Goal: Navigation & Orientation: Find specific page/section

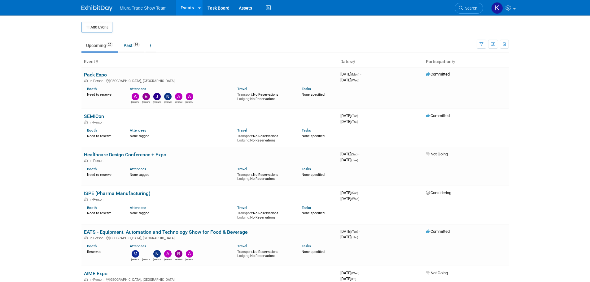
click at [36, 131] on body "Miura Trade Show Team Events Add Event Bulk Upload Events Shareable Event Board…" at bounding box center [295, 141] width 590 height 282
drag, startPoint x: 342, startPoint y: 115, endPoint x: 383, endPoint y: 120, distance: 40.8
click at [383, 119] on div "3968784000 October 07, 2025 (Tue) - October 09, 2025 (Thu)" at bounding box center [380, 118] width 80 height 11
click at [380, 124] on td "3968784000 October 07, 2025 (Tue) - October 09, 2025 (Thu)" at bounding box center [380, 128] width 85 height 39
drag, startPoint x: 378, startPoint y: 121, endPoint x: 340, endPoint y: 115, distance: 37.9
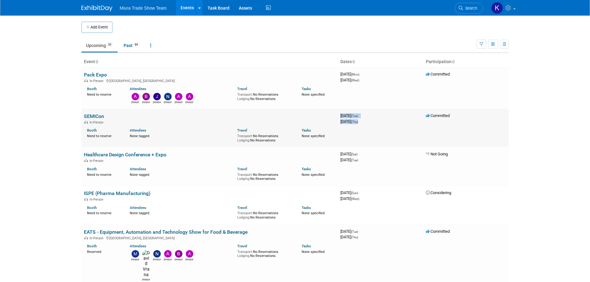
click at [340, 115] on div "3968784000 October 07, 2025 (Tue) - October 09, 2025 (Thu)" at bounding box center [380, 118] width 80 height 11
click at [342, 123] on span "October 09, 2025 (Thu)" at bounding box center [349, 121] width 18 height 5
drag, startPoint x: 340, startPoint y: 115, endPoint x: 379, endPoint y: 121, distance: 38.8
click at [379, 121] on div "3968784000 October 07, 2025 (Tue) - October 09, 2025 (Thu)" at bounding box center [380, 118] width 80 height 11
click at [378, 123] on div "October 09, 2025 (Thu)" at bounding box center [380, 121] width 80 height 6
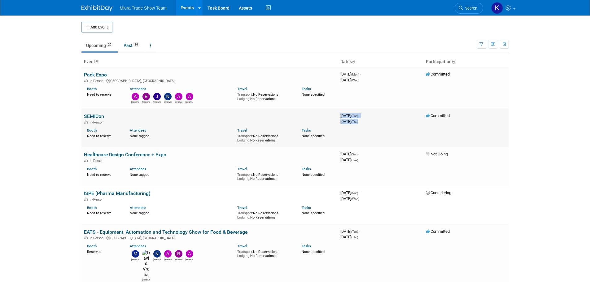
drag, startPoint x: 378, startPoint y: 122, endPoint x: 339, endPoint y: 117, distance: 38.7
click at [339, 117] on td "3968784000 October 07, 2025 (Tue) - October 09, 2025 (Thu)" at bounding box center [380, 128] width 85 height 39
click at [339, 118] on td "3968784000 October 07, 2025 (Tue) - October 09, 2025 (Thu)" at bounding box center [380, 128] width 85 height 39
drag, startPoint x: 340, startPoint y: 115, endPoint x: 379, endPoint y: 122, distance: 39.8
click at [379, 122] on div "3968784000 October 07, 2025 (Tue) - October 09, 2025 (Thu)" at bounding box center [380, 118] width 80 height 11
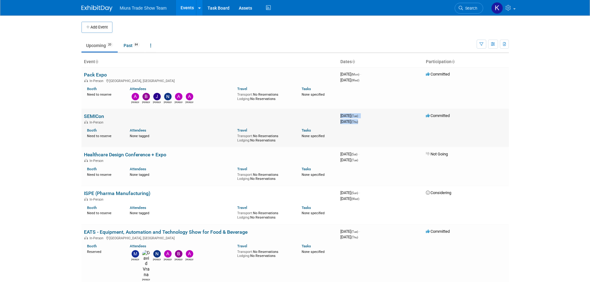
click at [378, 122] on div "October 09, 2025 (Thu)" at bounding box center [380, 121] width 80 height 6
click at [59, 178] on body "Miura Trade Show Team Events Add Event Bulk Upload Events Shareable Event Board…" at bounding box center [295, 141] width 590 height 282
click at [39, 112] on body "Miura Trade Show Team Events Add Event Bulk Upload Events Shareable Event Board…" at bounding box center [295, 141] width 590 height 282
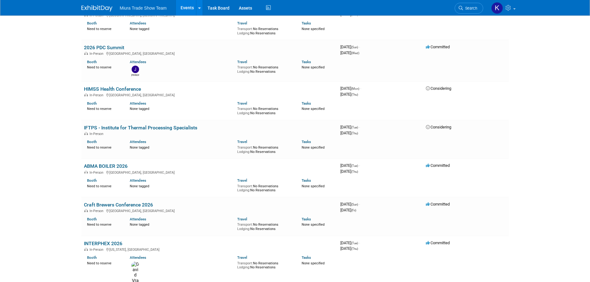
scroll to position [359, 0]
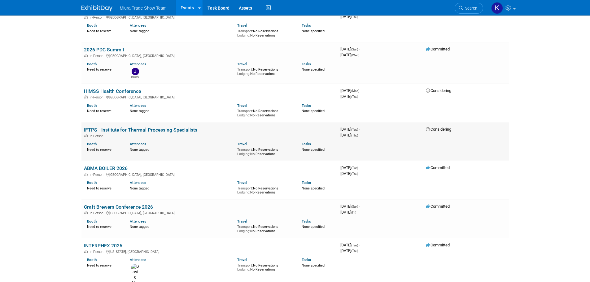
click at [128, 127] on link "IFTPS - Institute for Thermal Processing Specialists" at bounding box center [140, 130] width 113 height 6
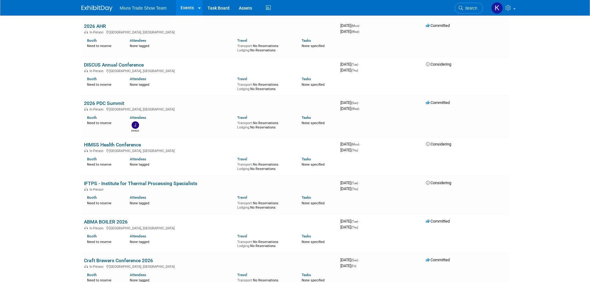
scroll to position [308, 0]
